Goal: Communication & Community: Answer question/provide support

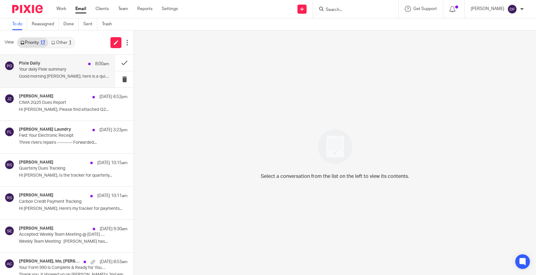
click at [71, 71] on p "Your daily Pixie summary" at bounding box center [55, 69] width 72 height 5
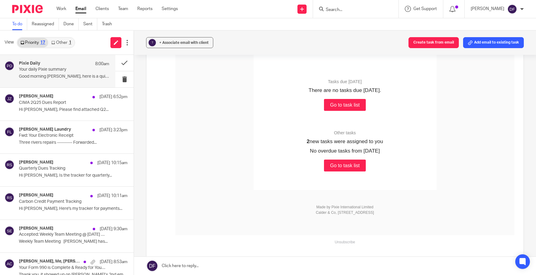
scroll to position [183, 0]
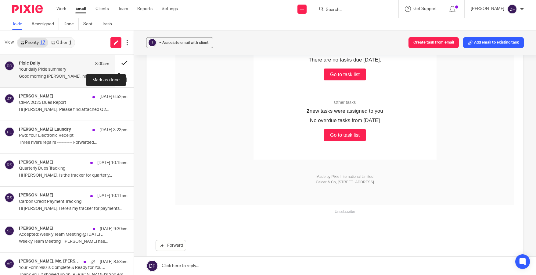
click at [118, 61] on button at bounding box center [124, 63] width 18 height 16
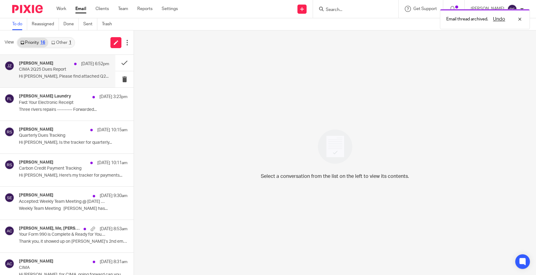
click at [48, 66] on h4 "[PERSON_NAME]" at bounding box center [36, 63] width 34 height 5
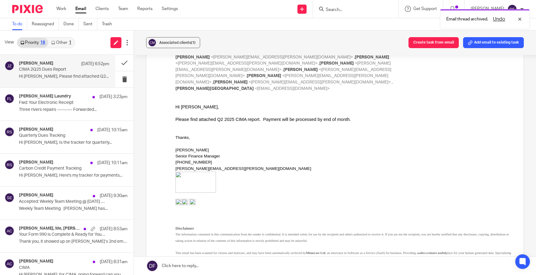
scroll to position [122, 0]
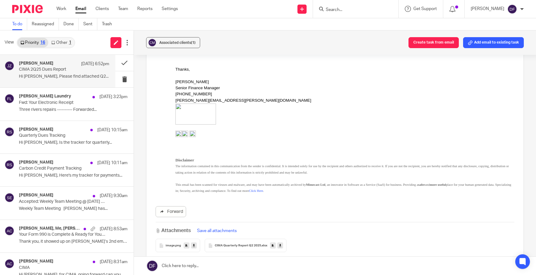
click at [279, 244] on icon at bounding box center [280, 246] width 2 height 5
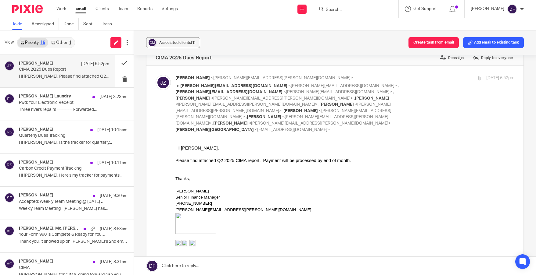
scroll to position [0, 0]
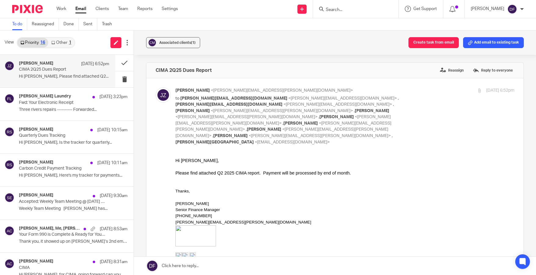
click at [185, 264] on link at bounding box center [335, 266] width 402 height 18
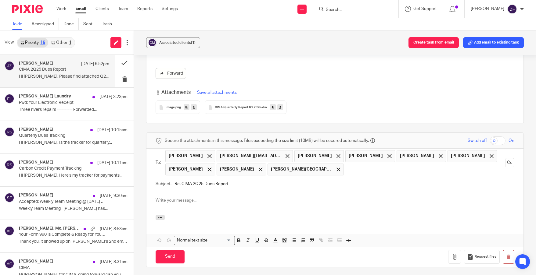
scroll to position [305, 0]
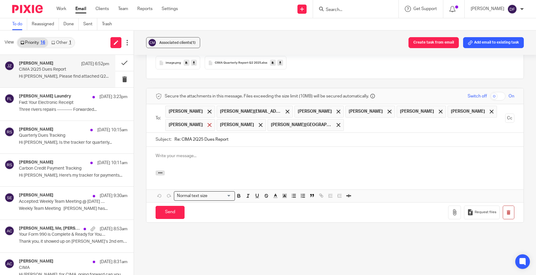
click at [207, 123] on span at bounding box center [209, 125] width 4 height 4
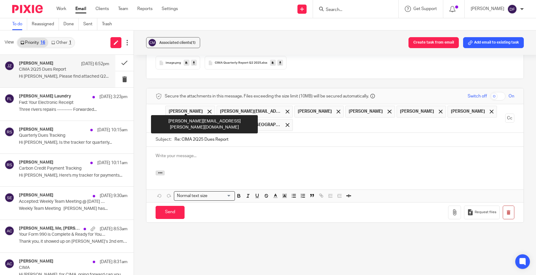
click at [195, 122] on span "[PERSON_NAME]" at bounding box center [186, 125] width 34 height 6
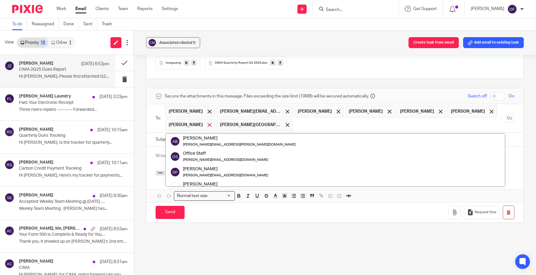
click at [207, 123] on span at bounding box center [209, 125] width 4 height 4
click at [234, 123] on span at bounding box center [236, 125] width 4 height 4
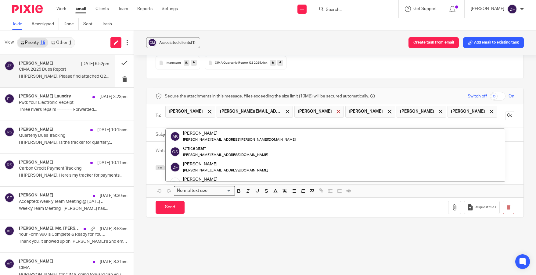
click at [335, 107] on div at bounding box center [338, 111] width 7 height 9
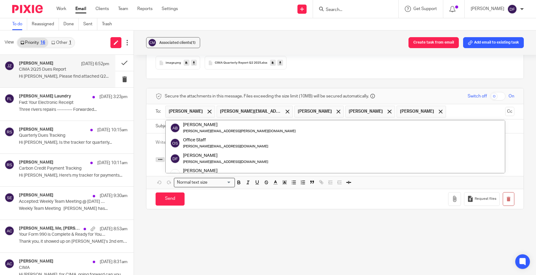
scroll to position [300, 0]
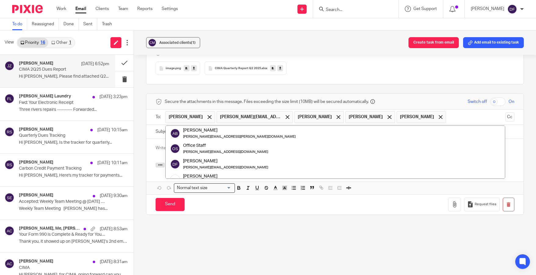
click at [323, 111] on span "[PERSON_NAME]" at bounding box center [318, 117] width 49 height 12
click at [336, 115] on span at bounding box center [338, 117] width 4 height 4
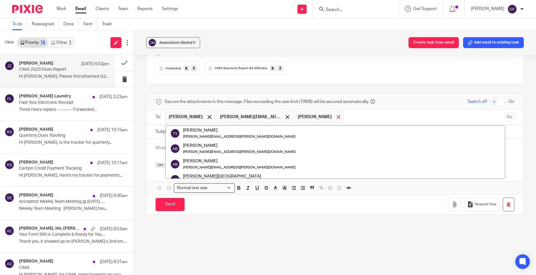
click at [336, 115] on span at bounding box center [338, 117] width 4 height 4
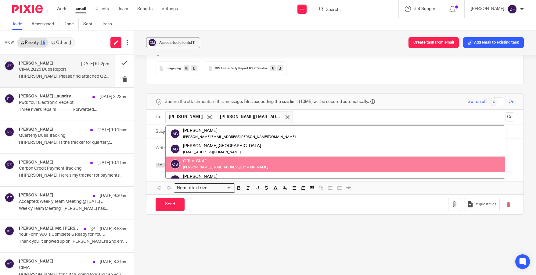
scroll to position [61, 0]
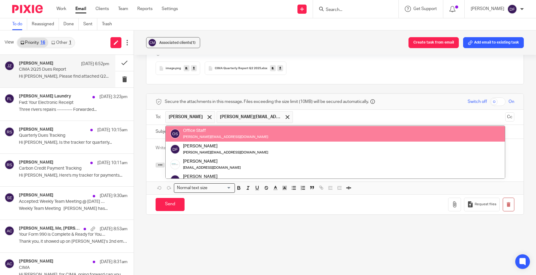
click at [313, 111] on input "text" at bounding box center [399, 117] width 207 height 12
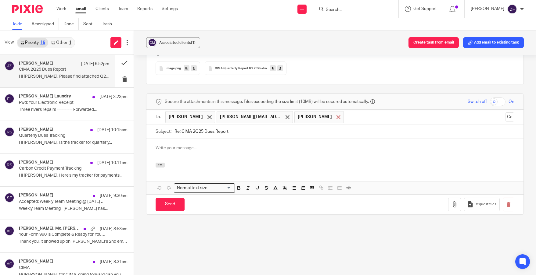
click at [336, 115] on span at bounding box center [338, 117] width 4 height 4
click at [208, 145] on p at bounding box center [335, 148] width 359 height 6
click at [165, 198] on input "Send" at bounding box center [170, 204] width 29 height 13
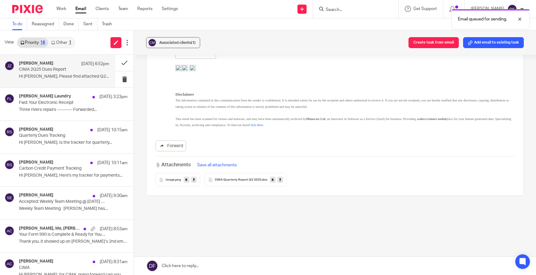
scroll to position [169, 0]
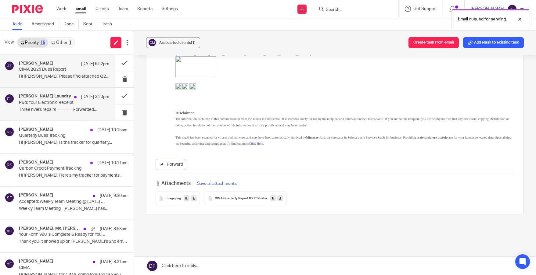
click at [43, 107] on div "[PERSON_NAME] Laundry [DATE] 3:23pm Fwd: Your Electronic Receipt Three rivers r…" at bounding box center [64, 104] width 90 height 20
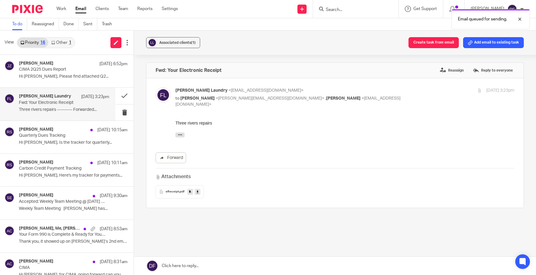
scroll to position [0, 0]
click at [123, 95] on button at bounding box center [124, 96] width 18 height 16
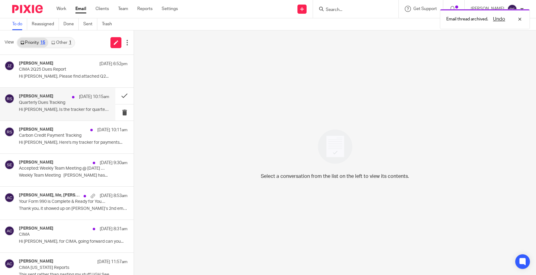
click at [59, 106] on div "[PERSON_NAME] [DATE] 10:15am Quarterly Dues Tracking Hi [PERSON_NAME], Is the t…" at bounding box center [64, 104] width 90 height 20
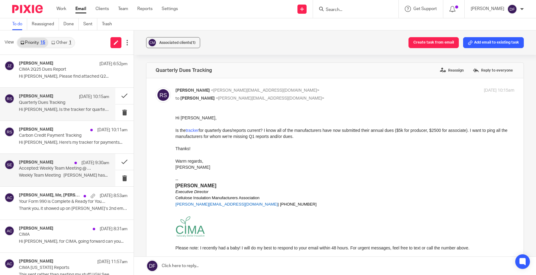
click at [86, 168] on p "Accepted: Weekly Team Meeting @ [DATE] 10:30am - 11:30am (EDT) ([PERSON_NAME][E…" at bounding box center [55, 168] width 72 height 5
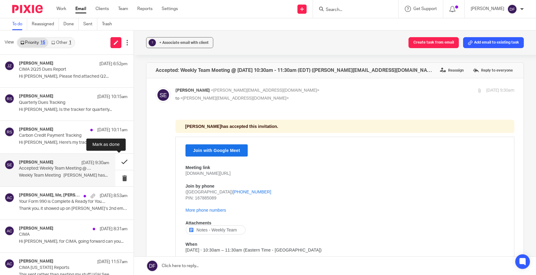
click at [120, 160] on button at bounding box center [124, 162] width 18 height 16
